Goal: Check status: Check status

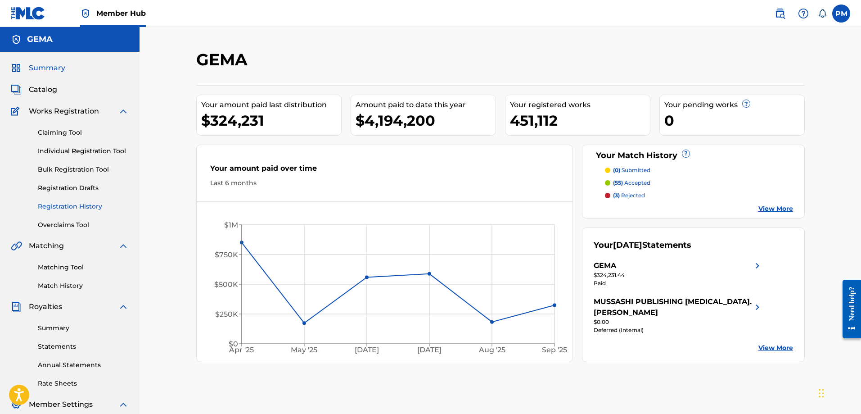
click at [85, 209] on link "Registration History" at bounding box center [83, 206] width 91 height 9
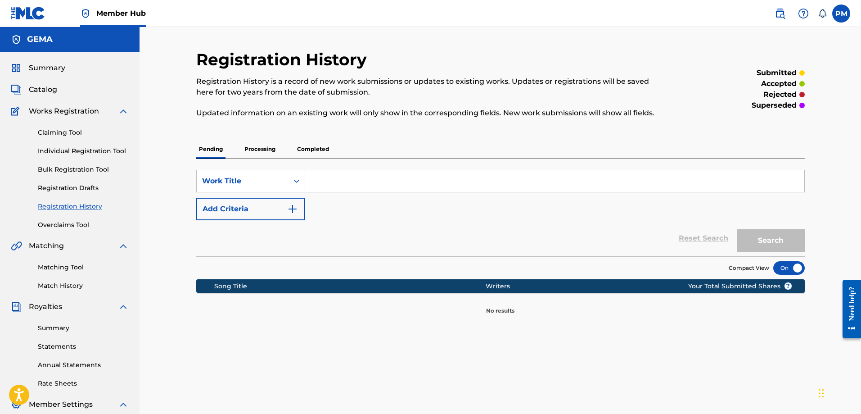
click at [267, 150] on p "Processing" at bounding box center [260, 149] width 36 height 19
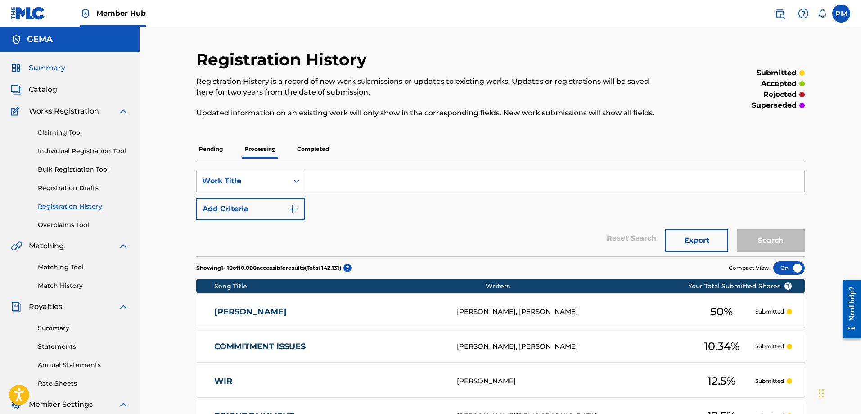
click at [60, 71] on span "Summary" at bounding box center [47, 68] width 36 height 11
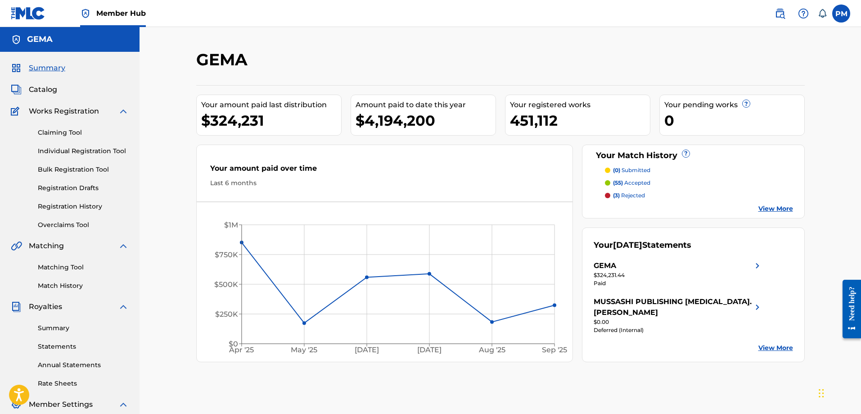
click at [600, 57] on div "GEMA" at bounding box center [430, 63] width 469 height 27
